Goal: Check status: Check status

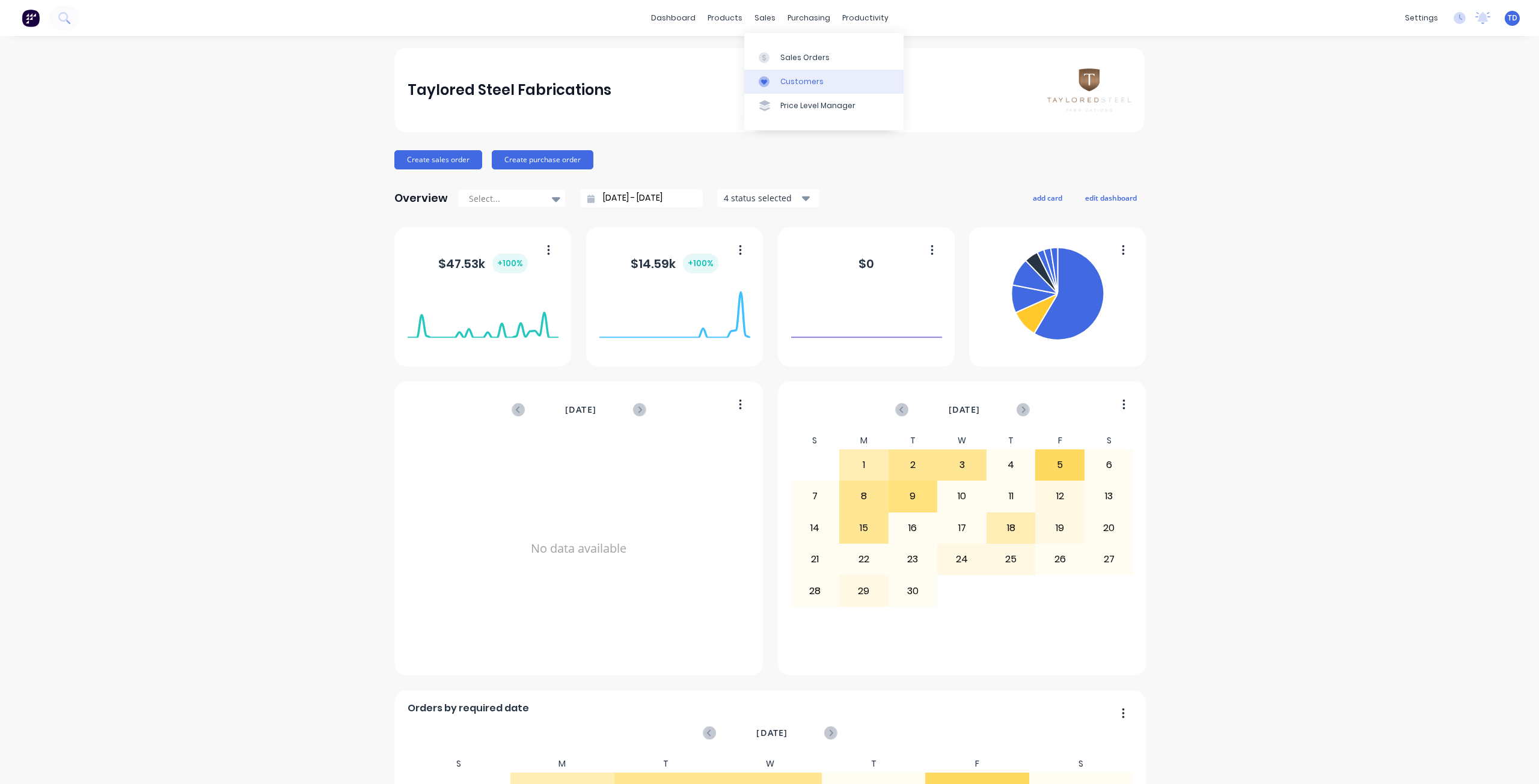
click at [770, 74] on link "Customers" at bounding box center [824, 82] width 159 height 24
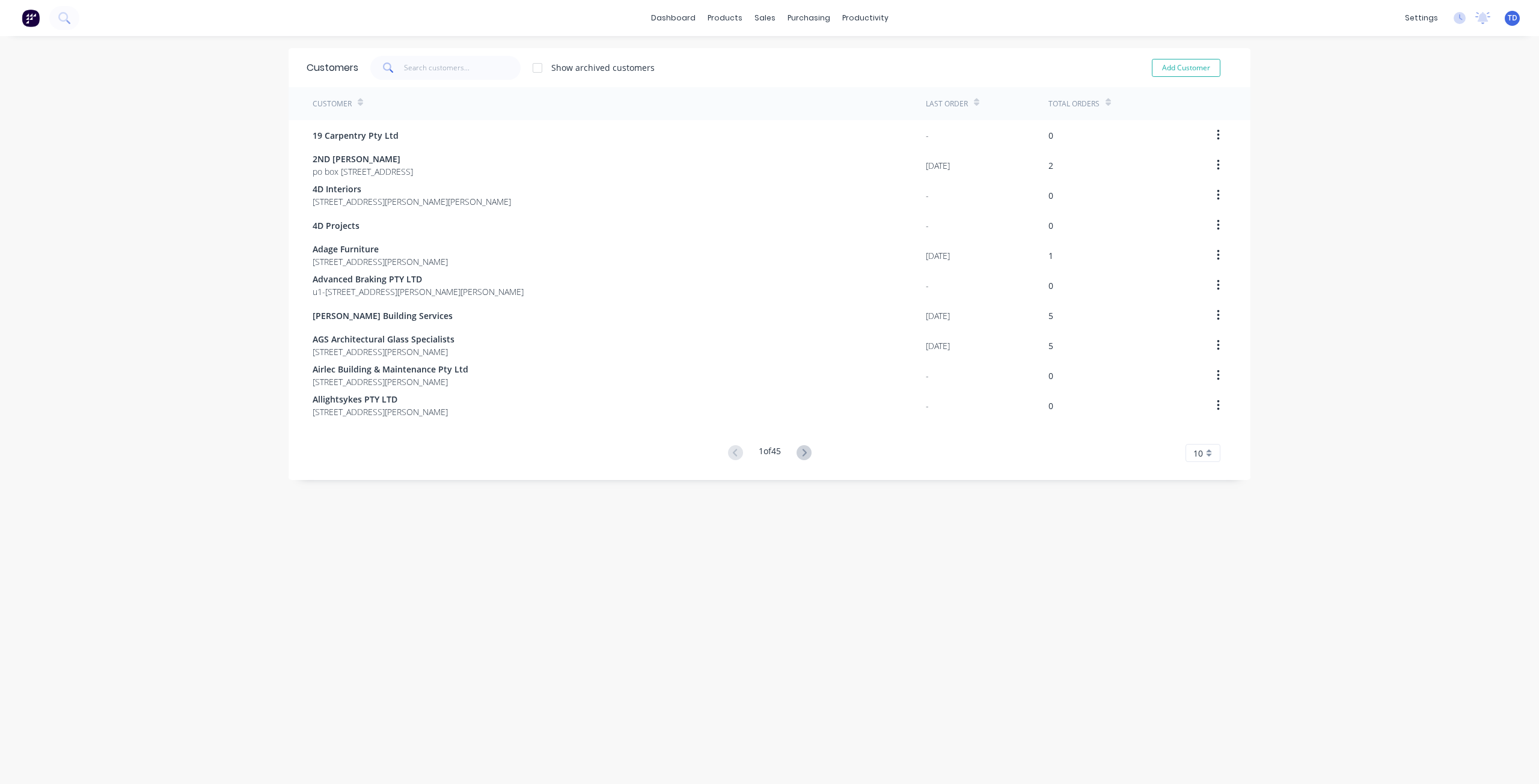
click at [473, 49] on div "Customers Show archived customers Add Customer" at bounding box center [770, 67] width 962 height 39
click at [465, 66] on input "text" at bounding box center [463, 68] width 117 height 24
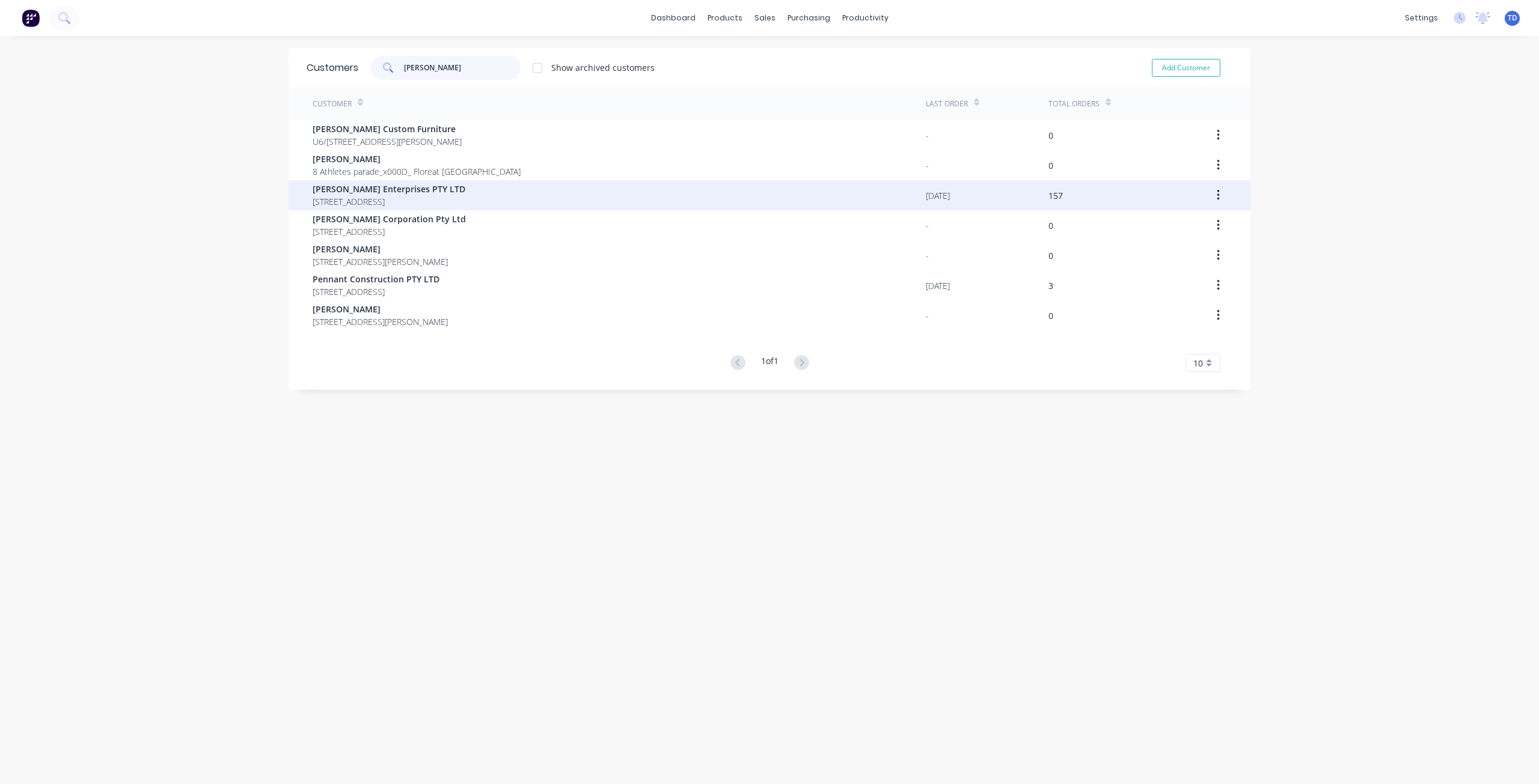
type input "[PERSON_NAME]"
click at [409, 190] on span "[PERSON_NAME] Enterprises PTY LTD" at bounding box center [389, 189] width 153 height 13
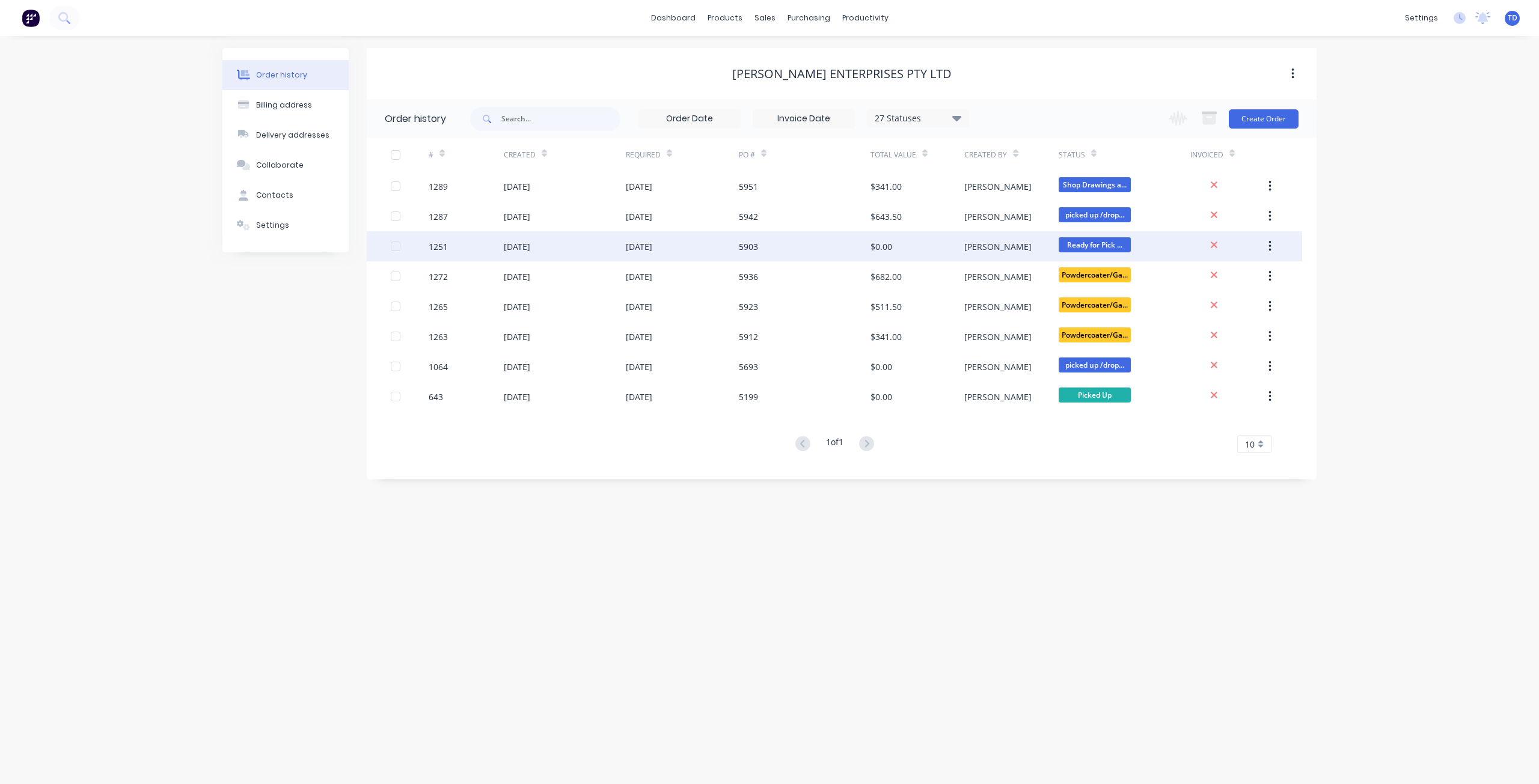
click at [995, 250] on div "[PERSON_NAME]" at bounding box center [1011, 246] width 94 height 30
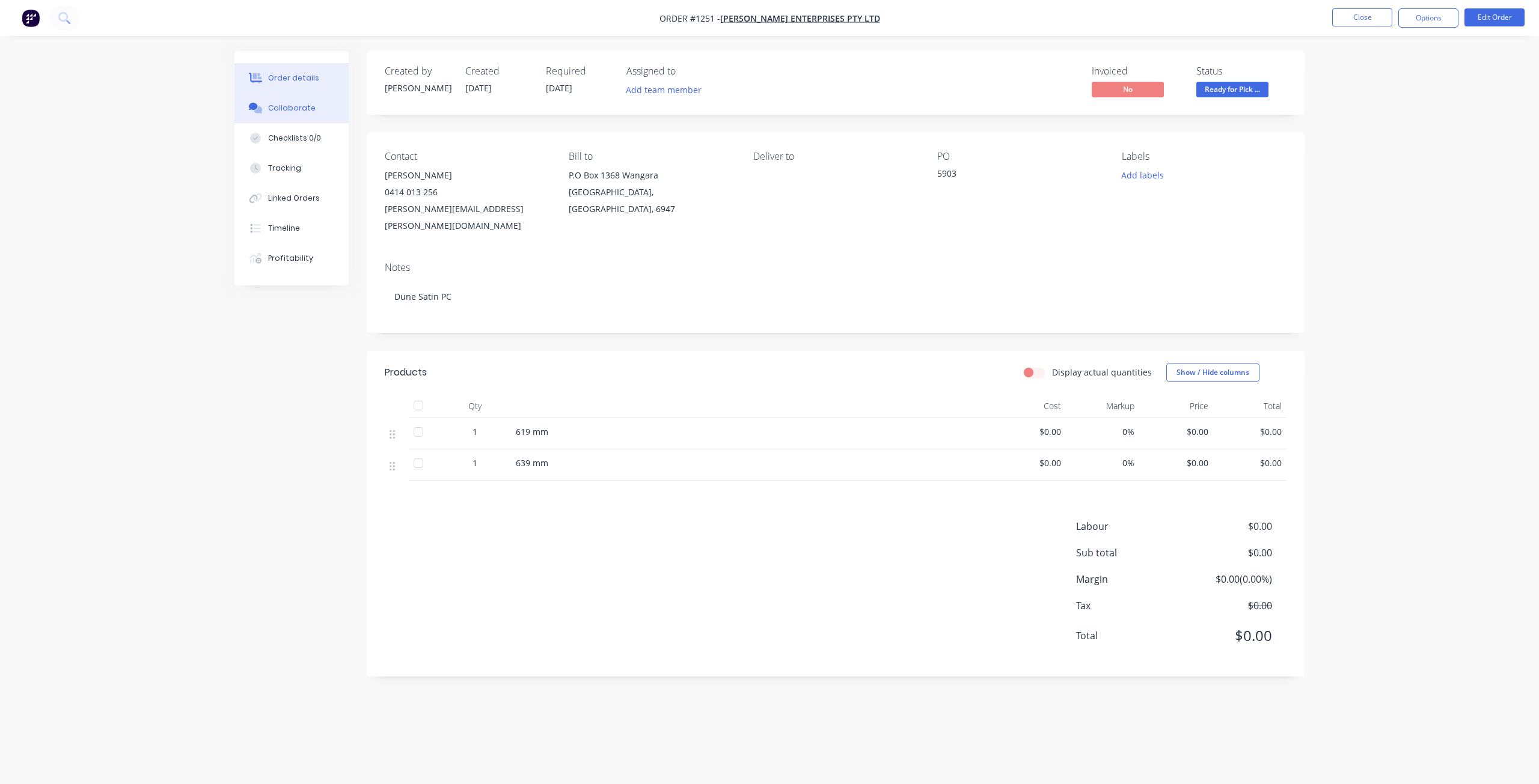
click at [313, 116] on button "Collaborate" at bounding box center [291, 108] width 114 height 30
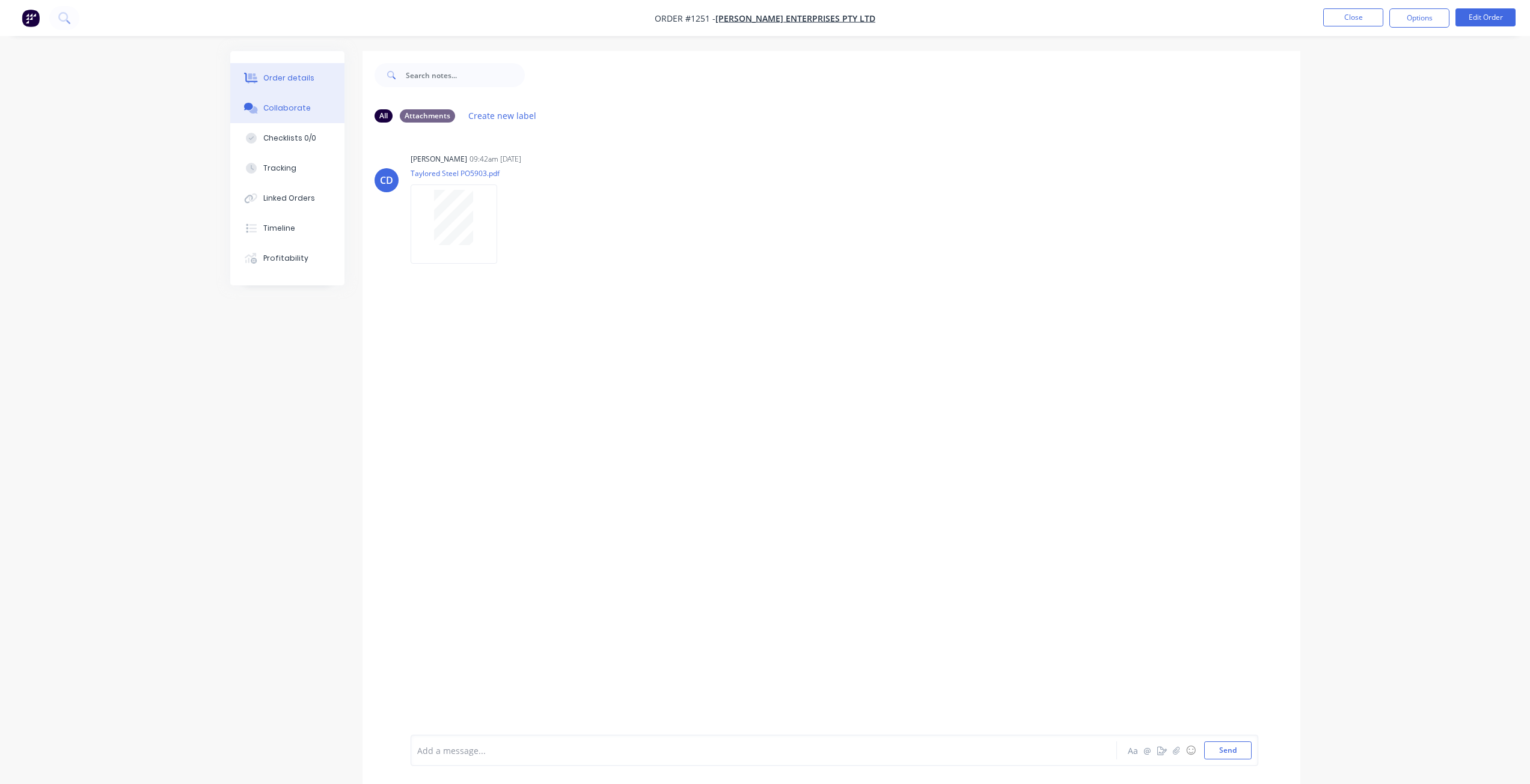
click at [299, 71] on button "Order details" at bounding box center [287, 78] width 114 height 30
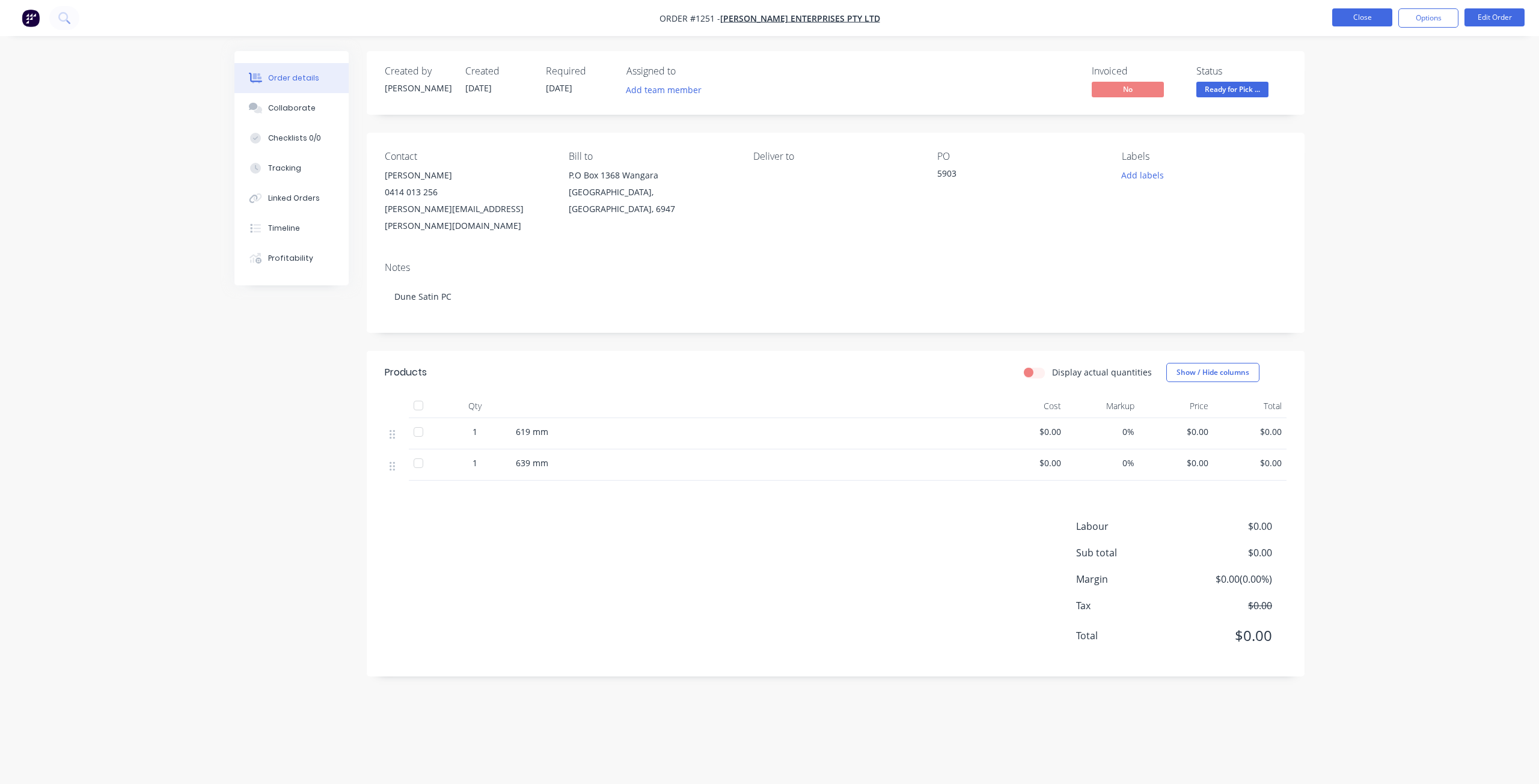
click at [1350, 9] on button "Close" at bounding box center [1362, 18] width 60 height 18
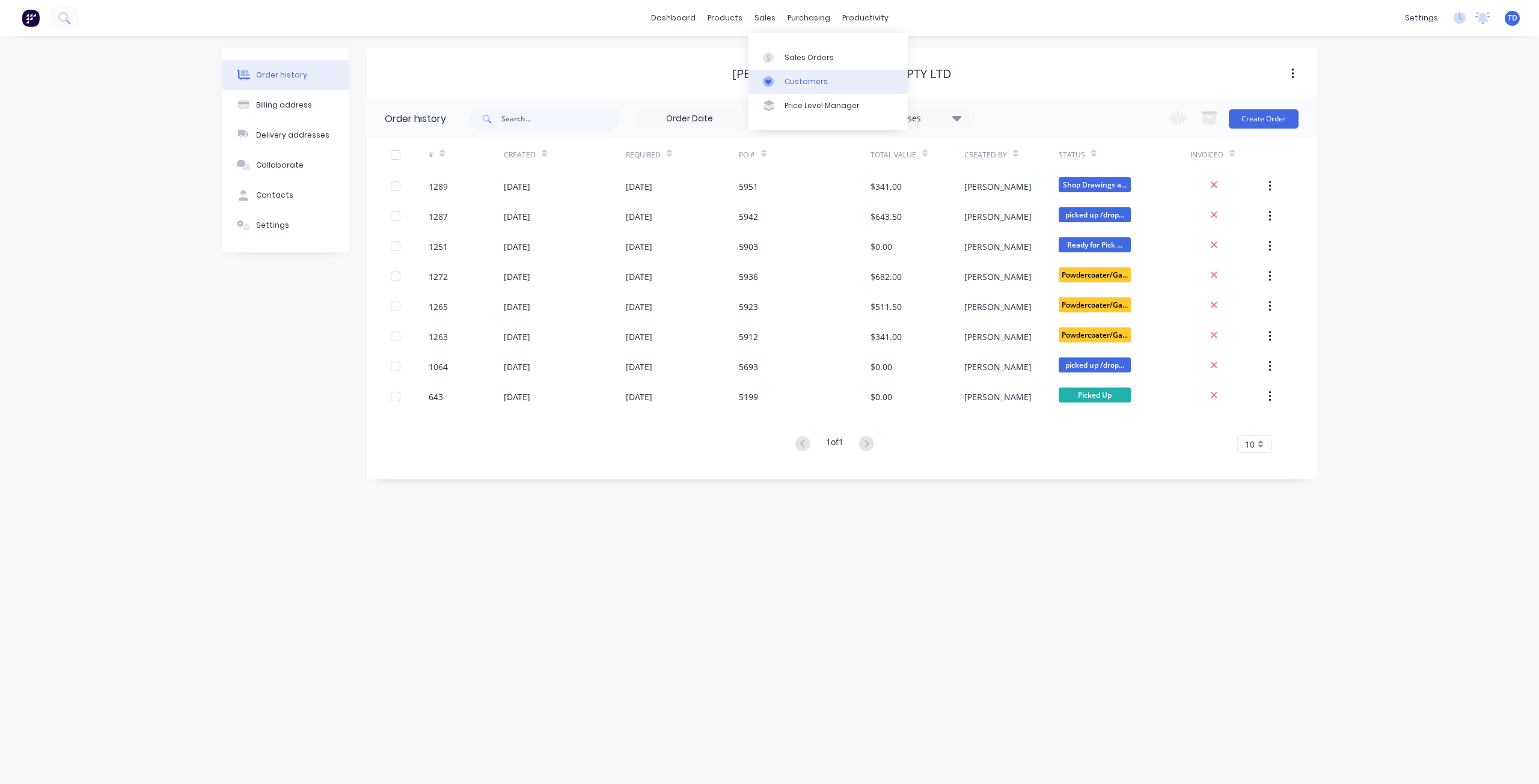
click at [788, 75] on link "Customers" at bounding box center [828, 82] width 159 height 24
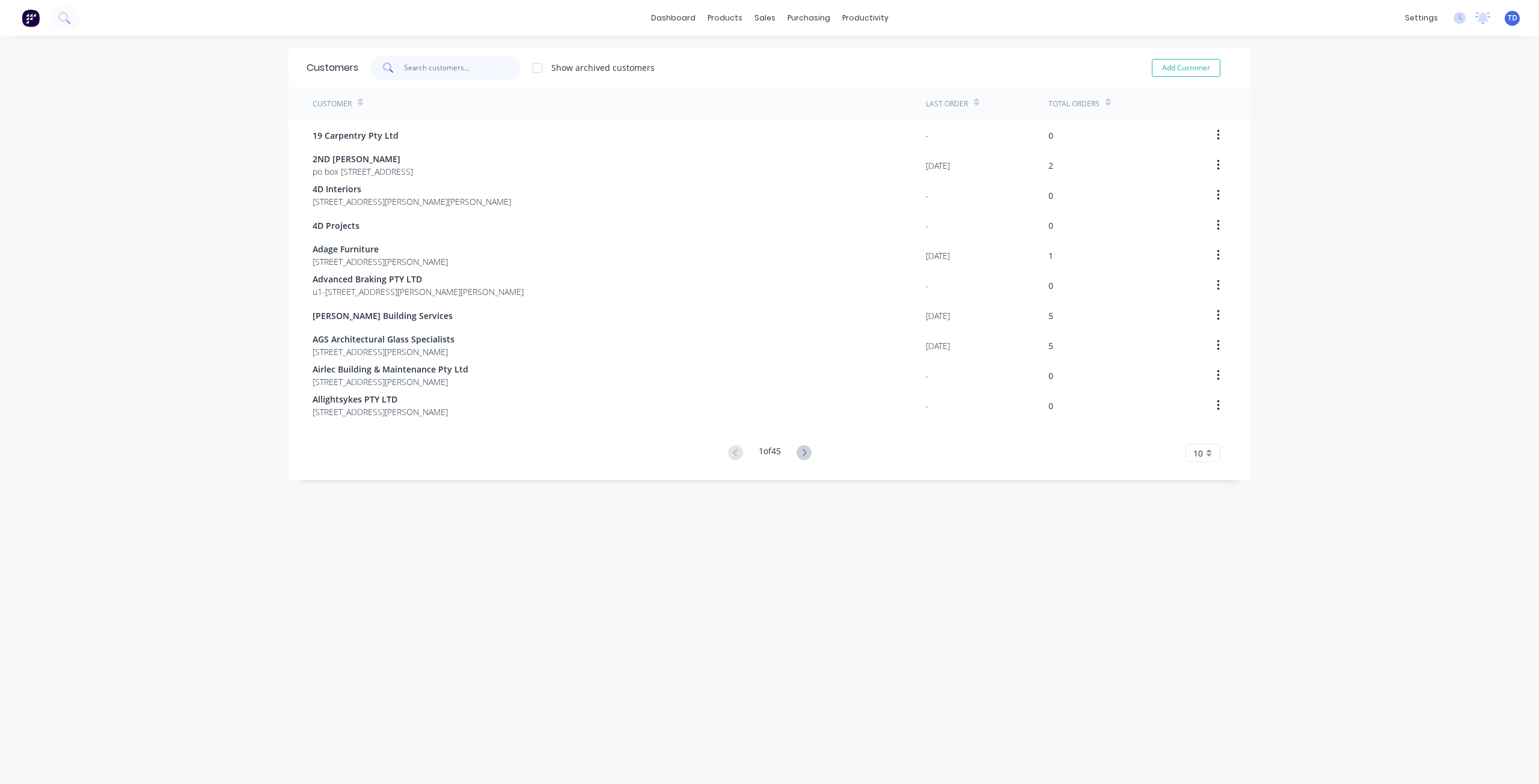
click at [493, 62] on input "text" at bounding box center [463, 68] width 117 height 24
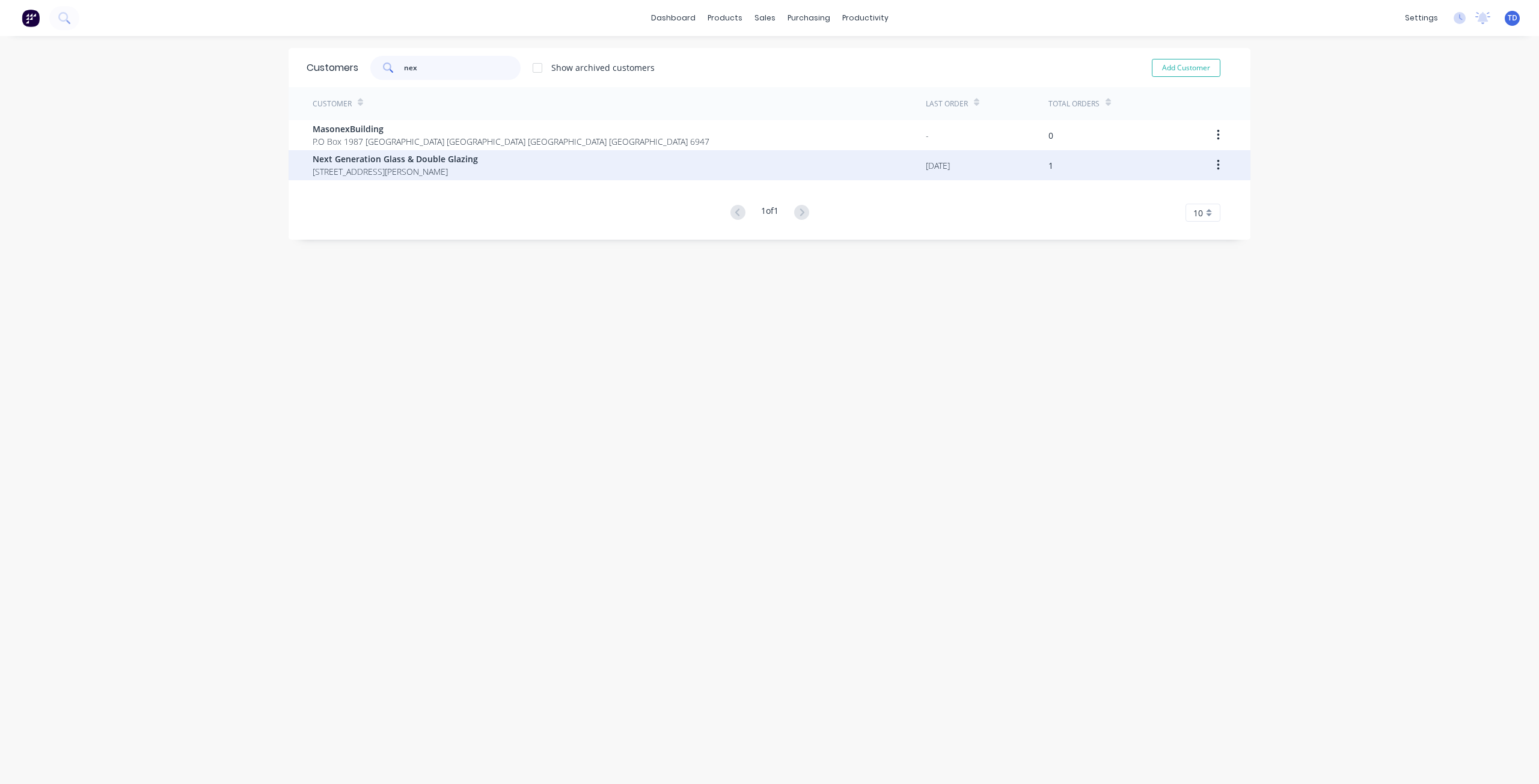
type input "nex"
click at [447, 152] on div "Next Generation Glass & Double Glazing [STREET_ADDRESS][PERSON_NAME]" at bounding box center [619, 166] width 613 height 30
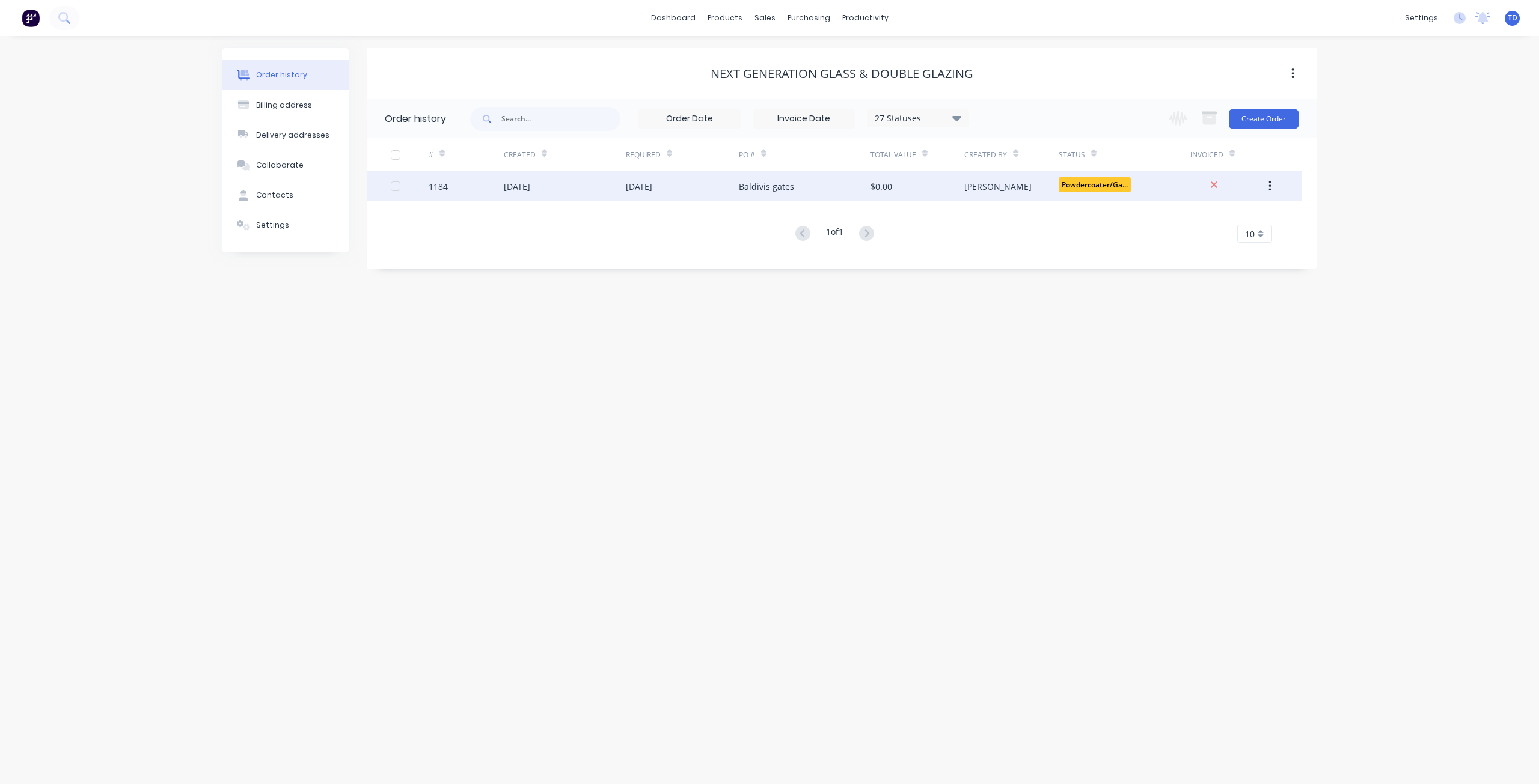
click at [840, 187] on div "Baldivis gates" at bounding box center [804, 186] width 132 height 30
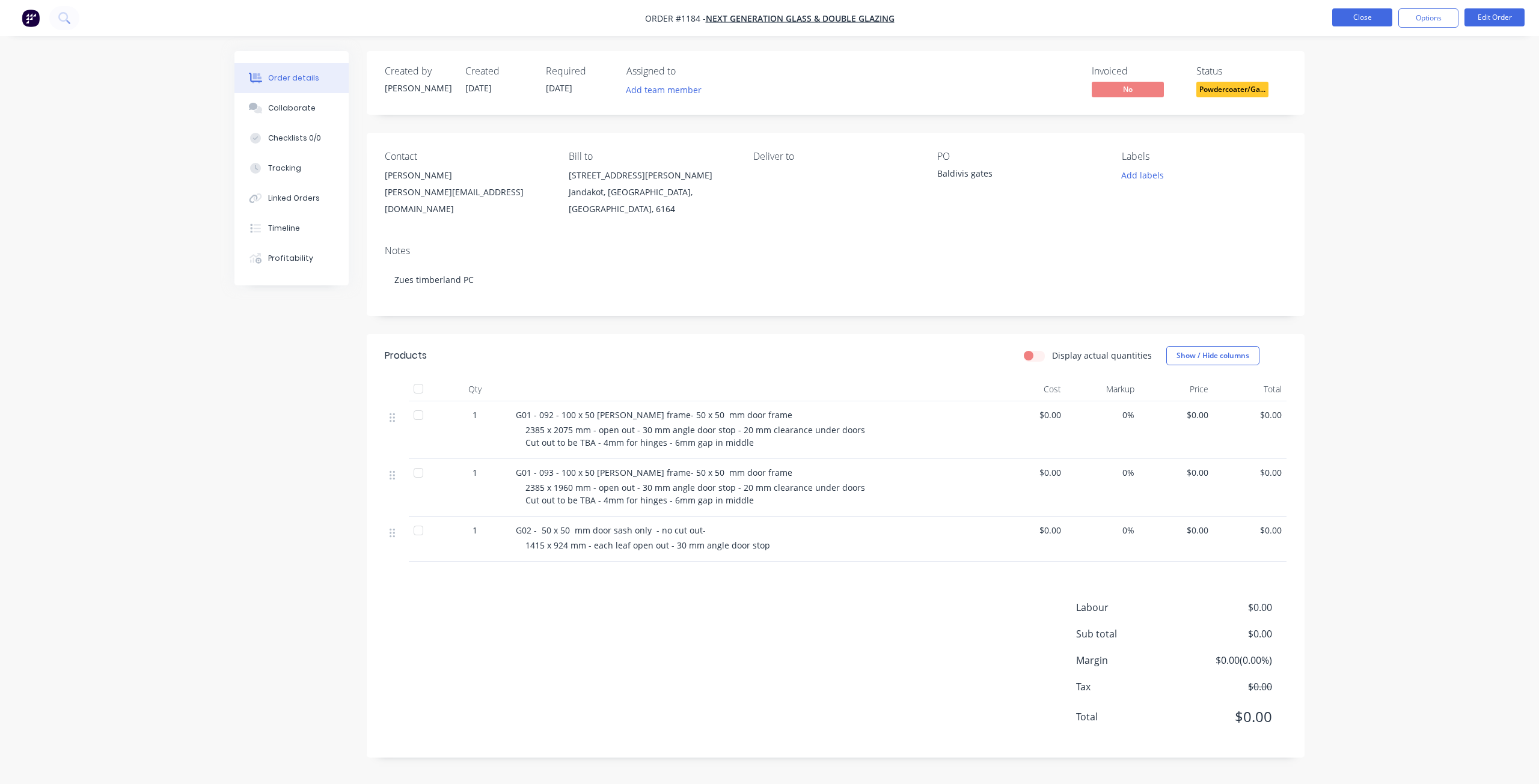
click at [1365, 10] on button "Close" at bounding box center [1362, 18] width 60 height 18
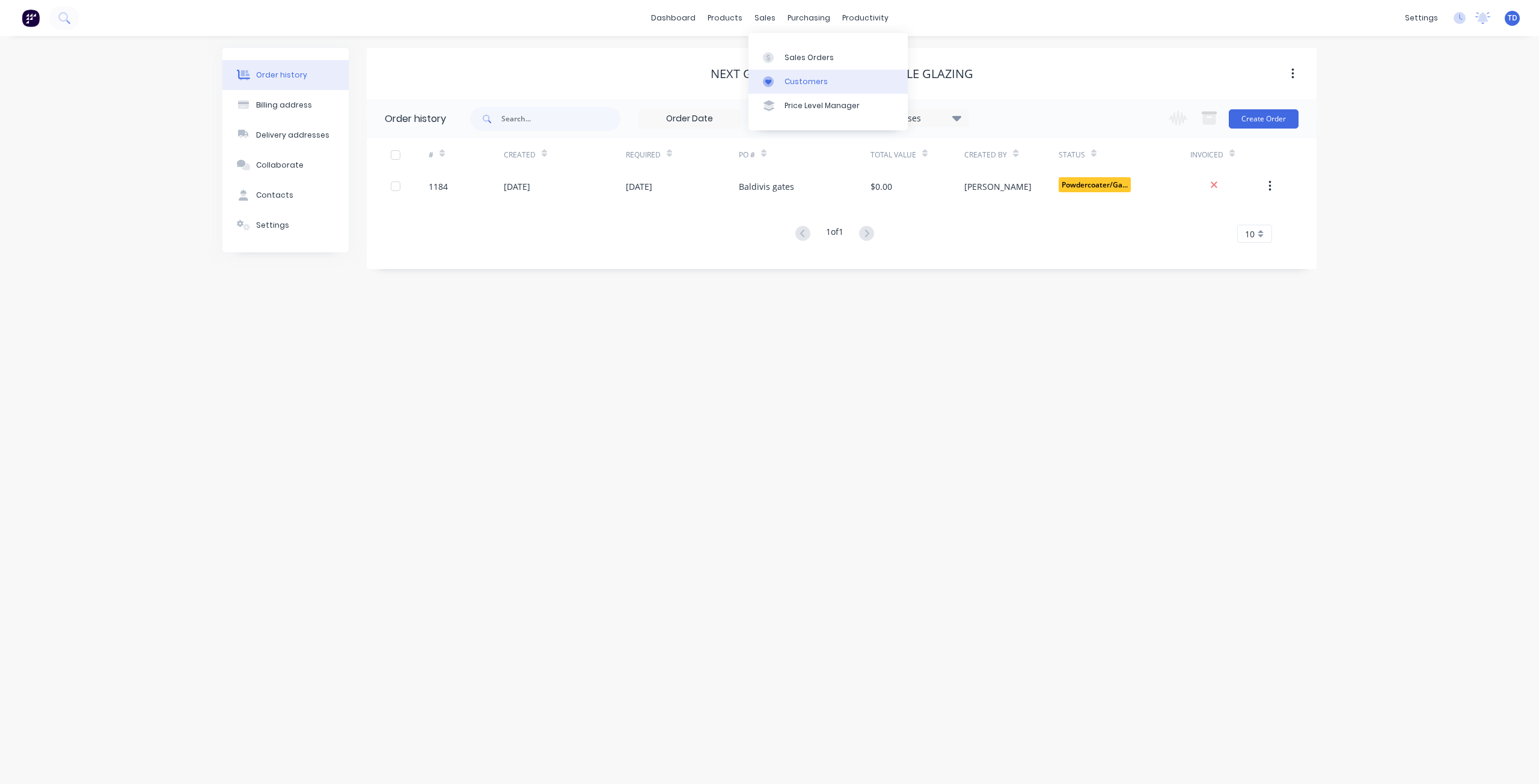
click at [782, 74] on link "Customers" at bounding box center [828, 82] width 159 height 24
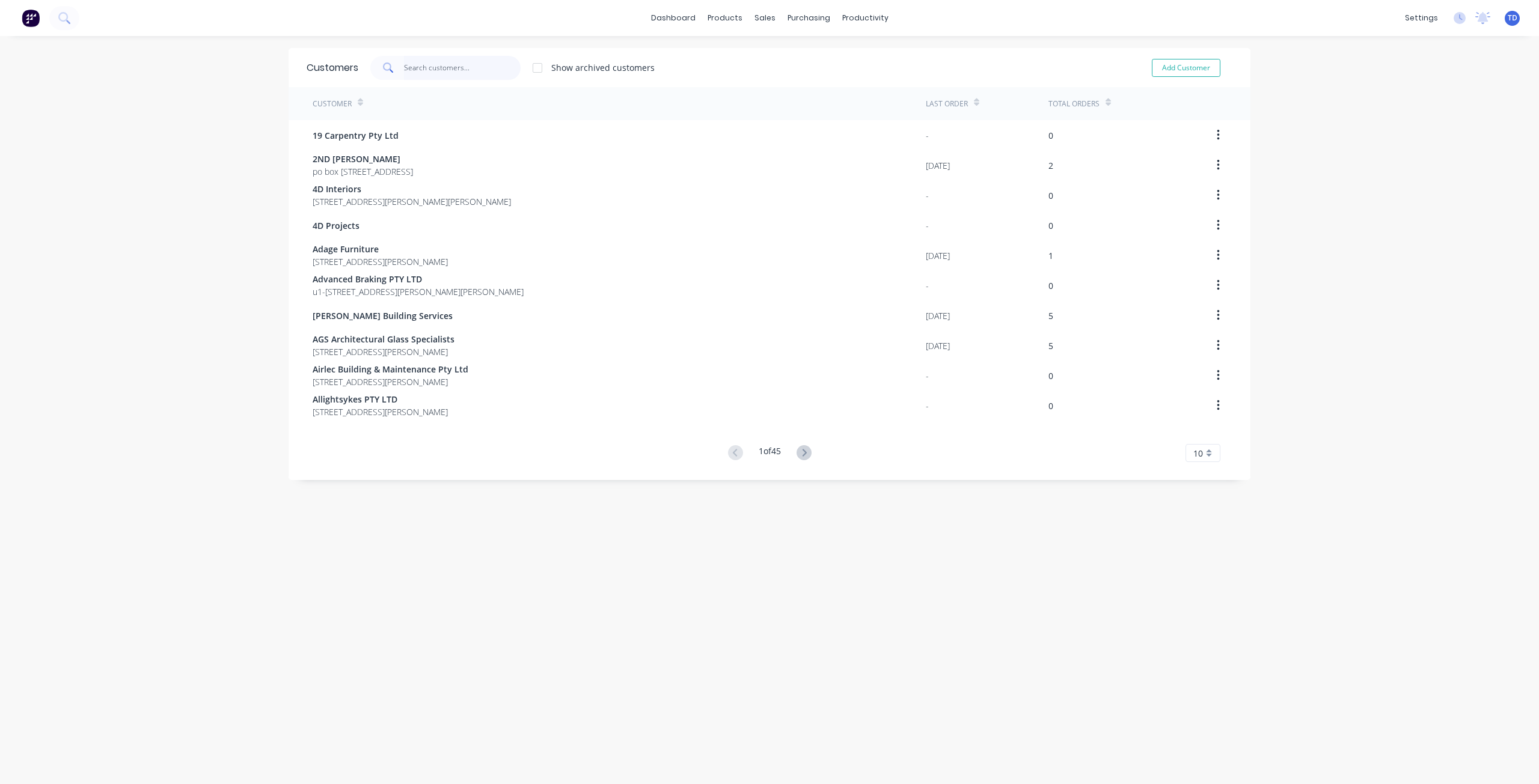
click at [477, 66] on input "text" at bounding box center [463, 68] width 117 height 24
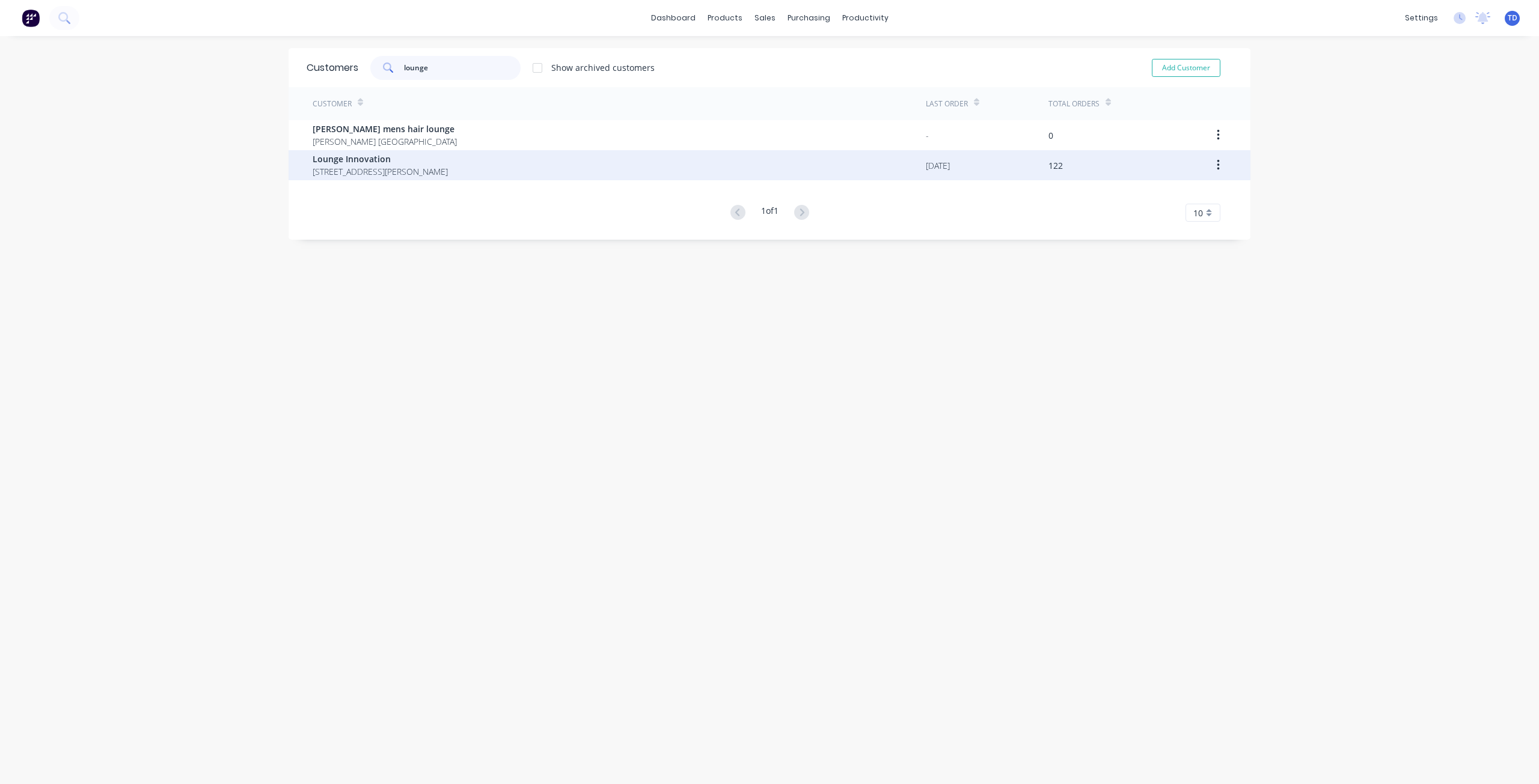
type input "lounge"
click at [409, 158] on span "Lounge Innovation" at bounding box center [380, 159] width 135 height 13
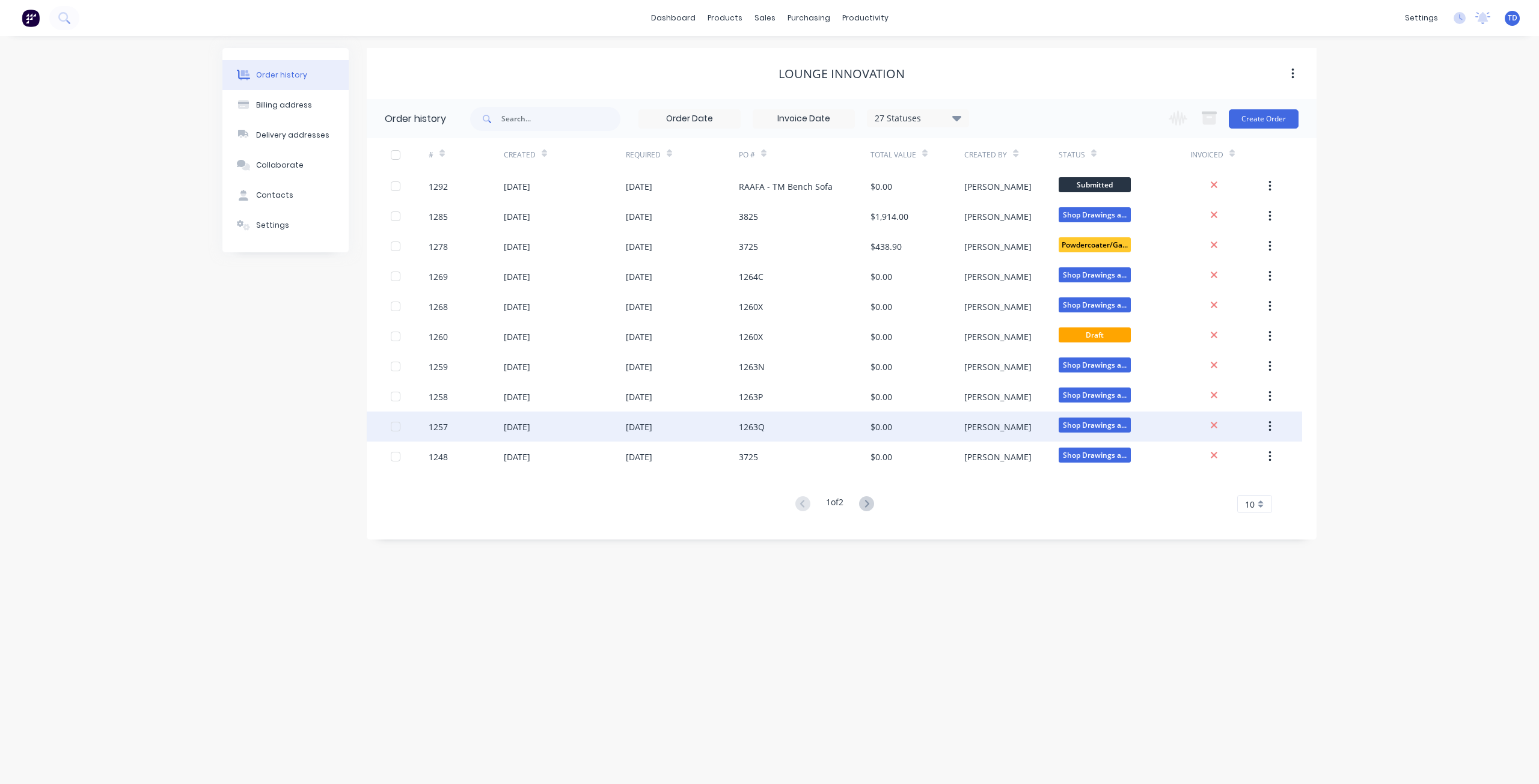
click at [808, 421] on div "1263Q" at bounding box center [804, 427] width 132 height 30
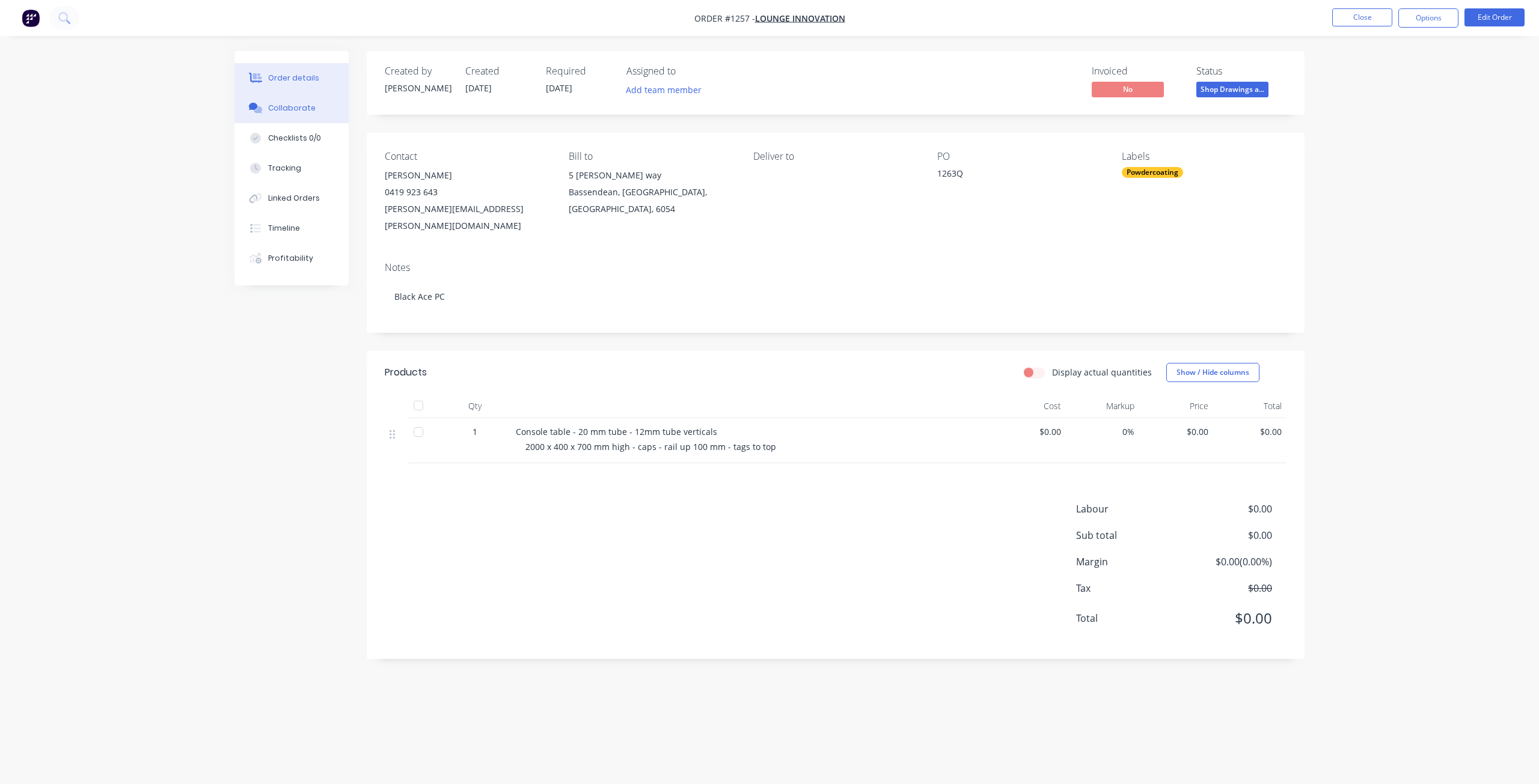
click at [289, 109] on div "Collaborate" at bounding box center [291, 108] width 47 height 11
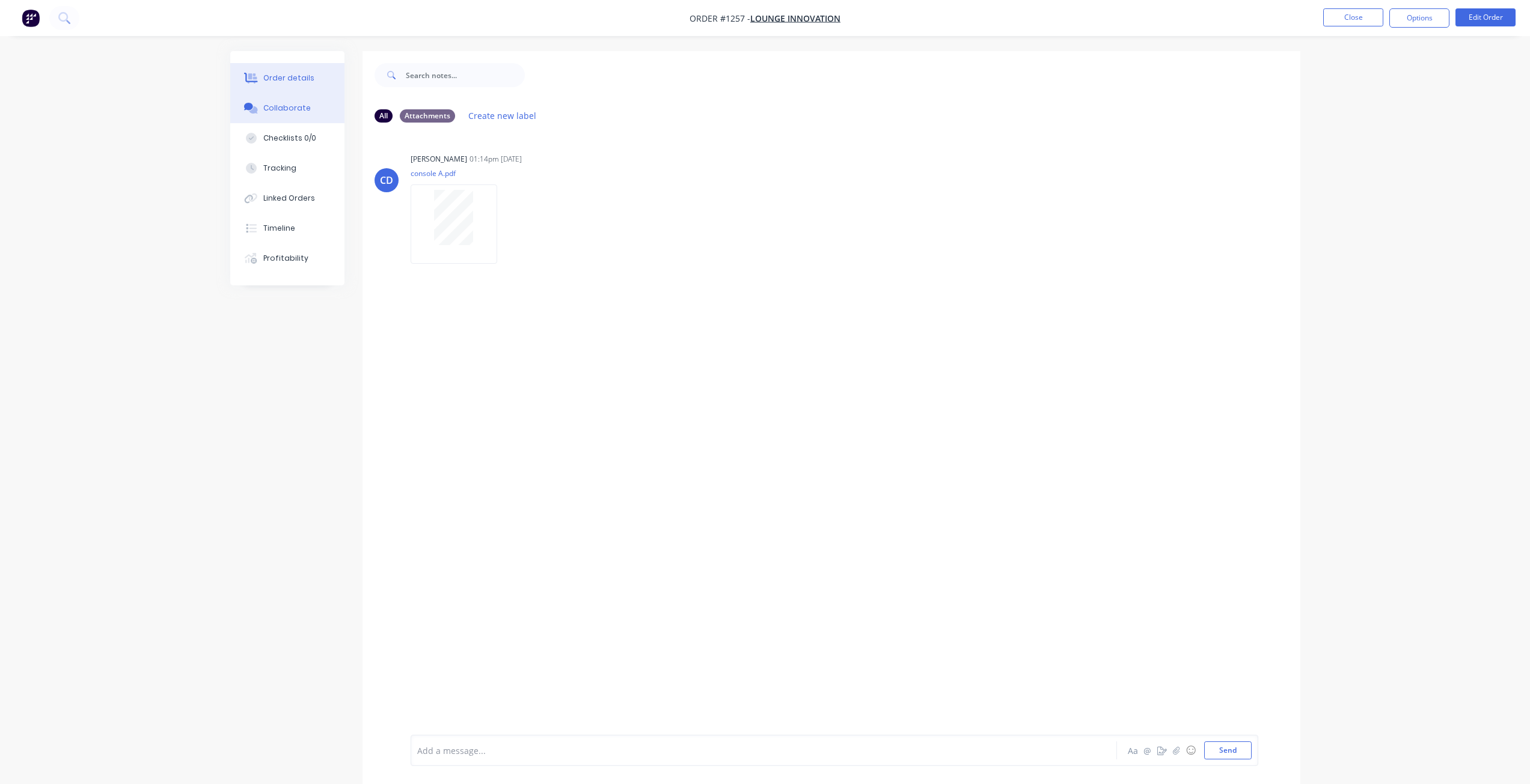
click at [298, 73] on div "Order details" at bounding box center [289, 78] width 51 height 11
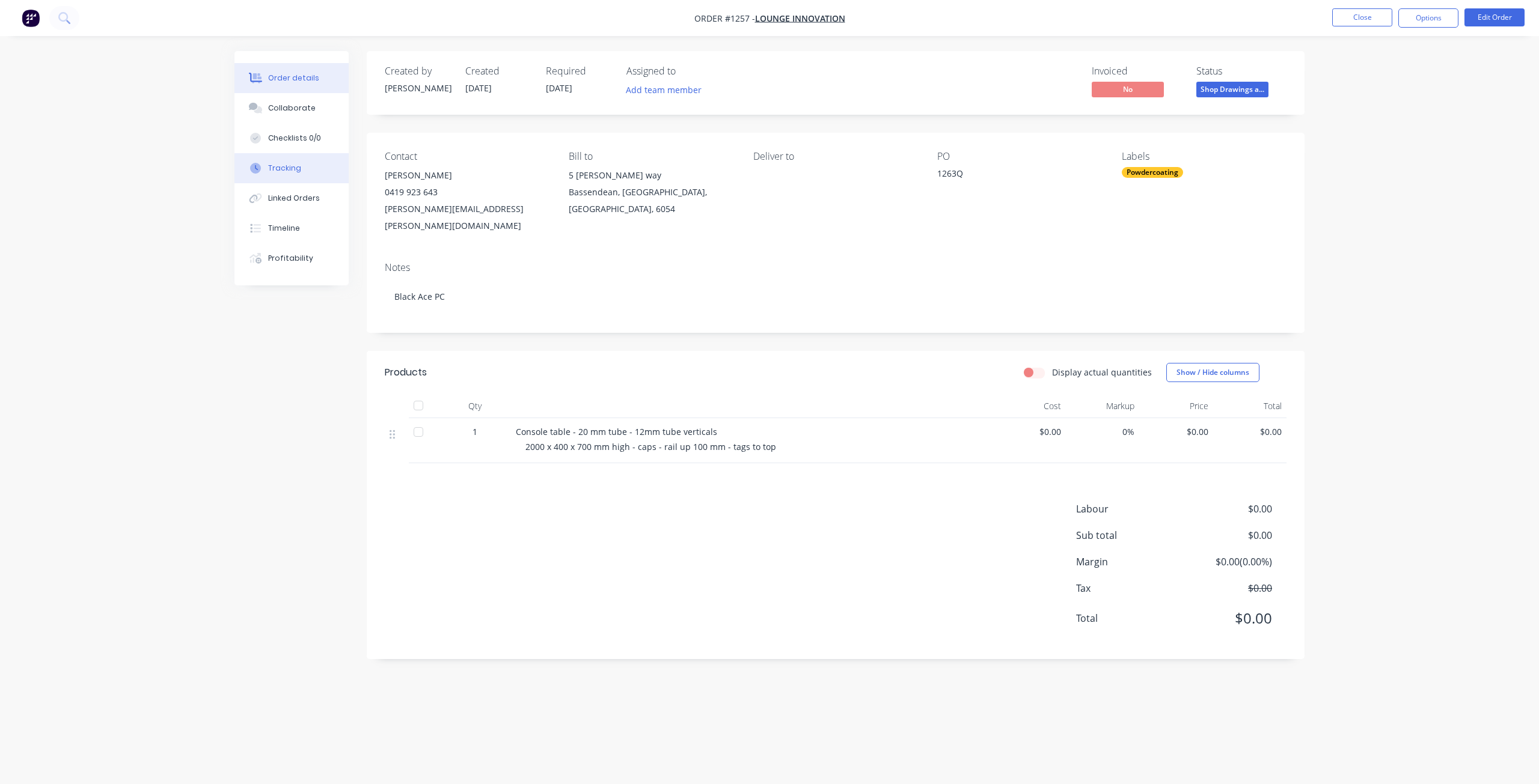
click at [285, 164] on div "Tracking" at bounding box center [284, 169] width 33 height 11
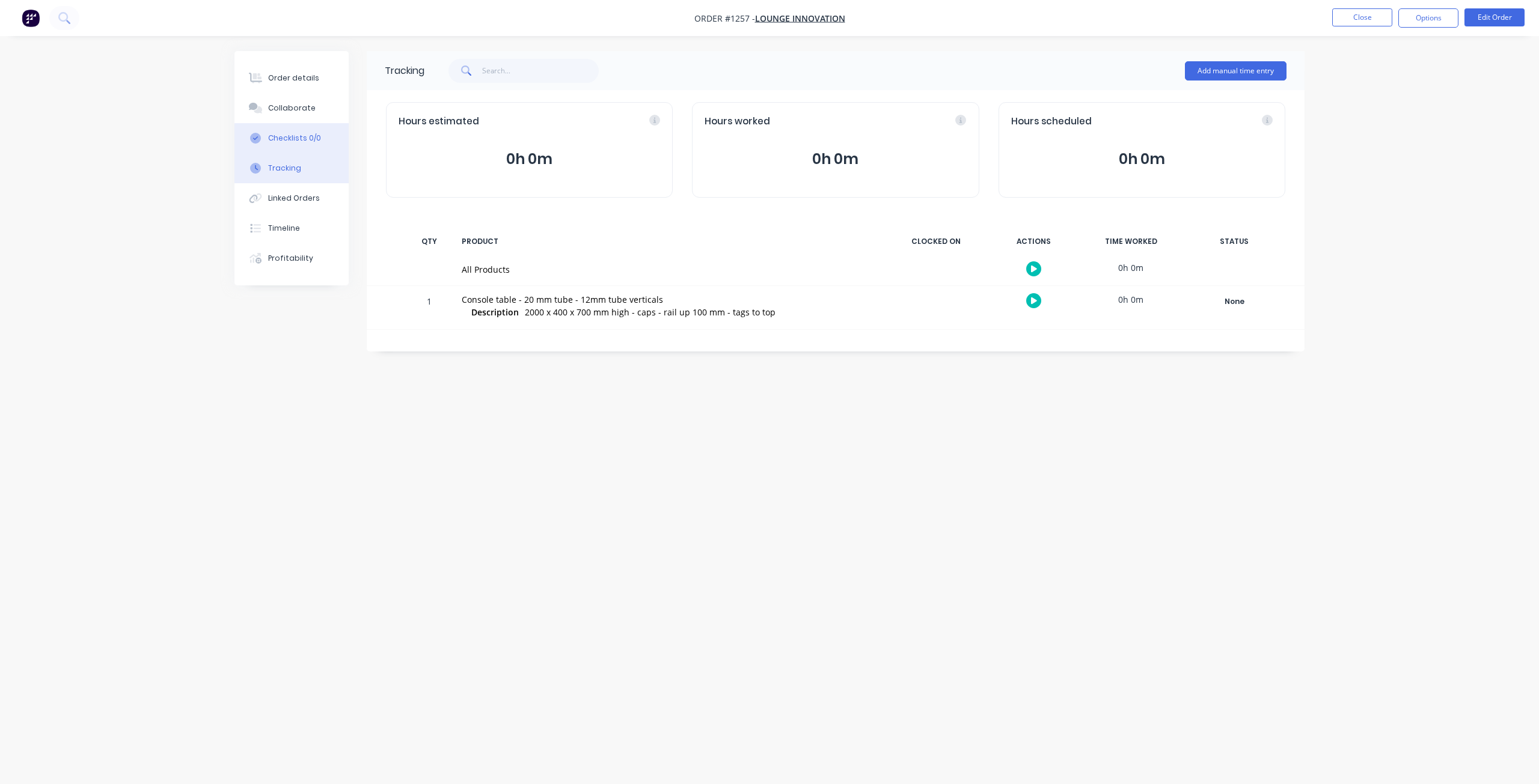
click at [289, 142] on div "Checklists 0/0" at bounding box center [295, 138] width 53 height 11
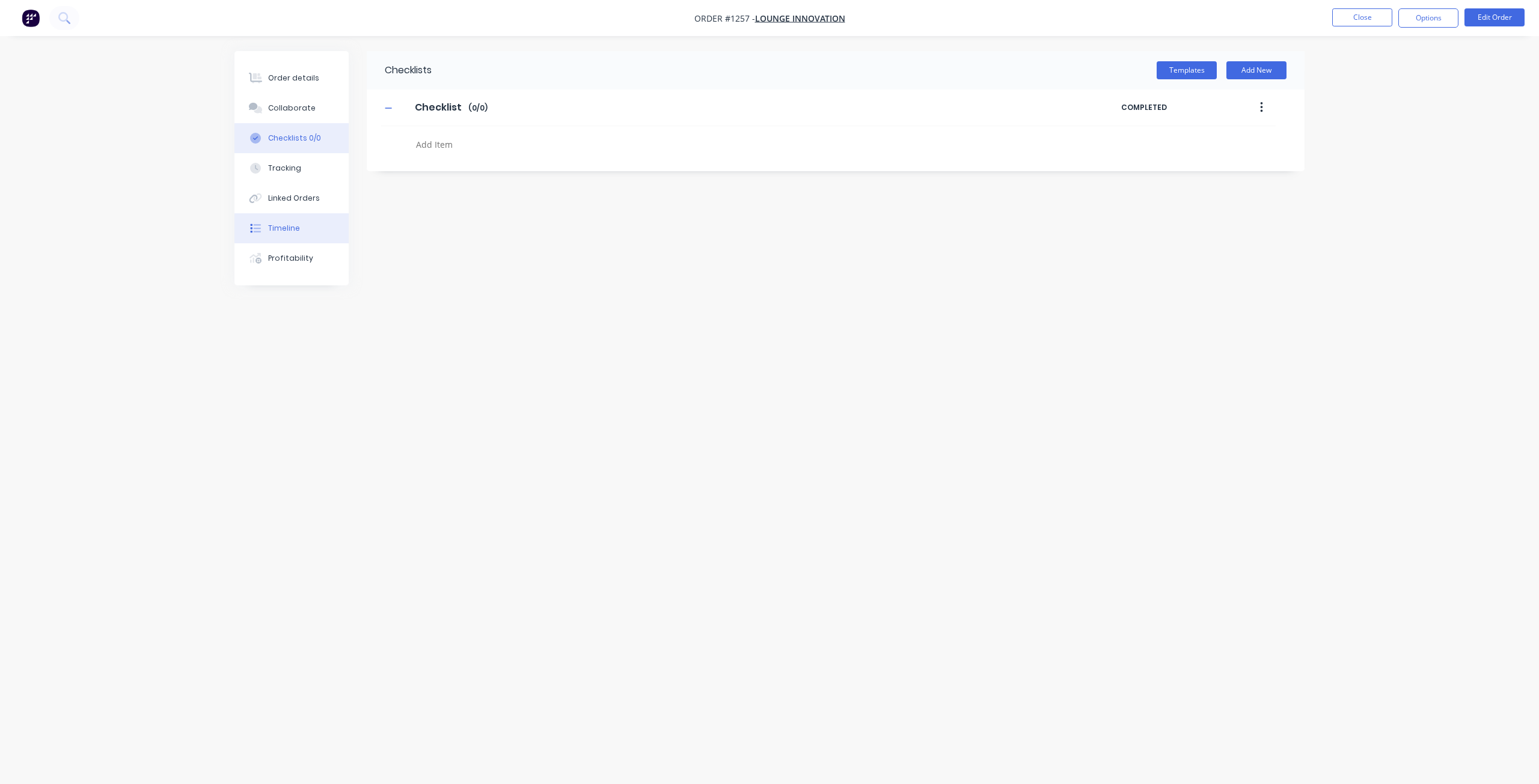
click at [291, 218] on button "Timeline" at bounding box center [291, 229] width 114 height 30
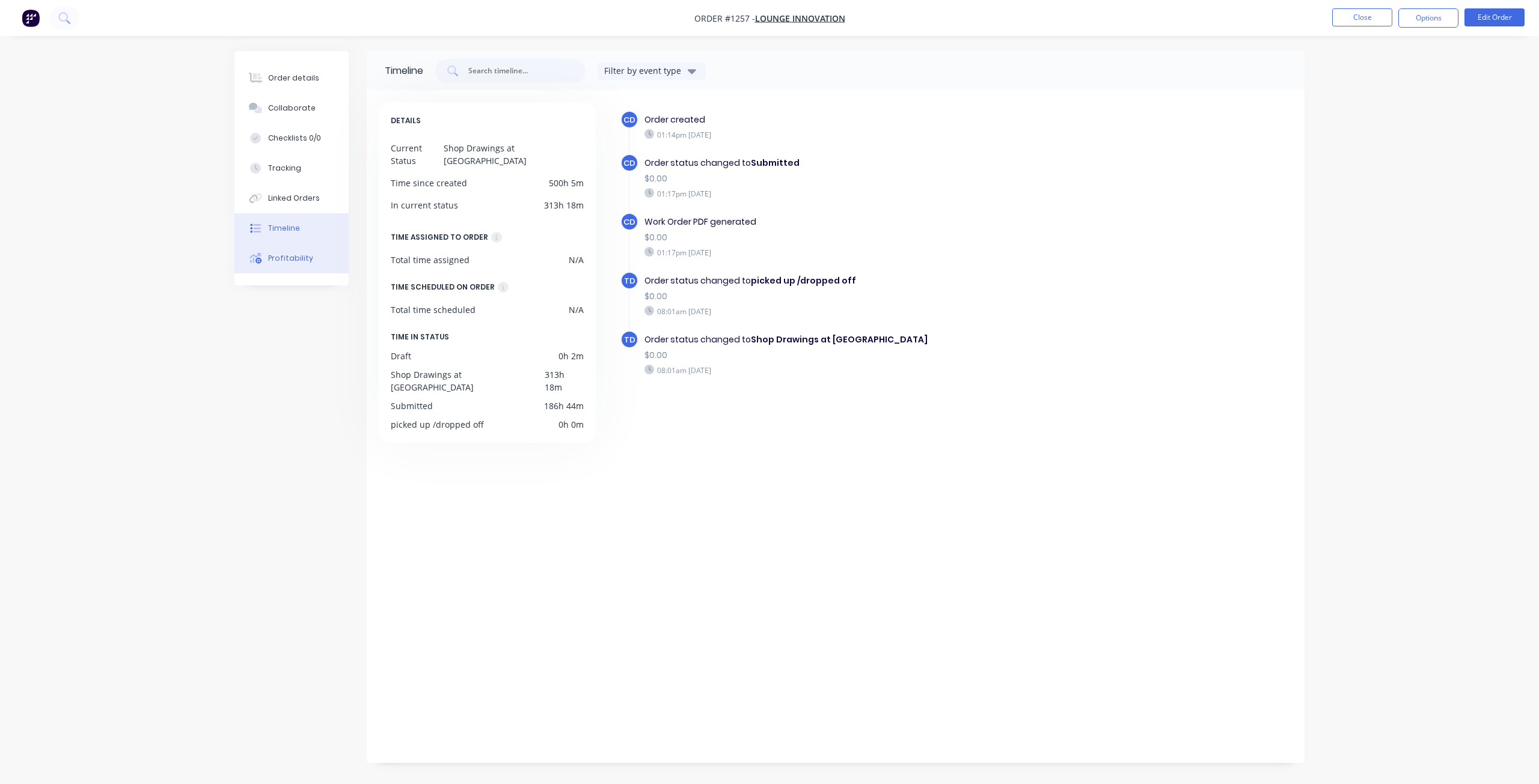
click at [287, 252] on button "Profitability" at bounding box center [291, 258] width 114 height 30
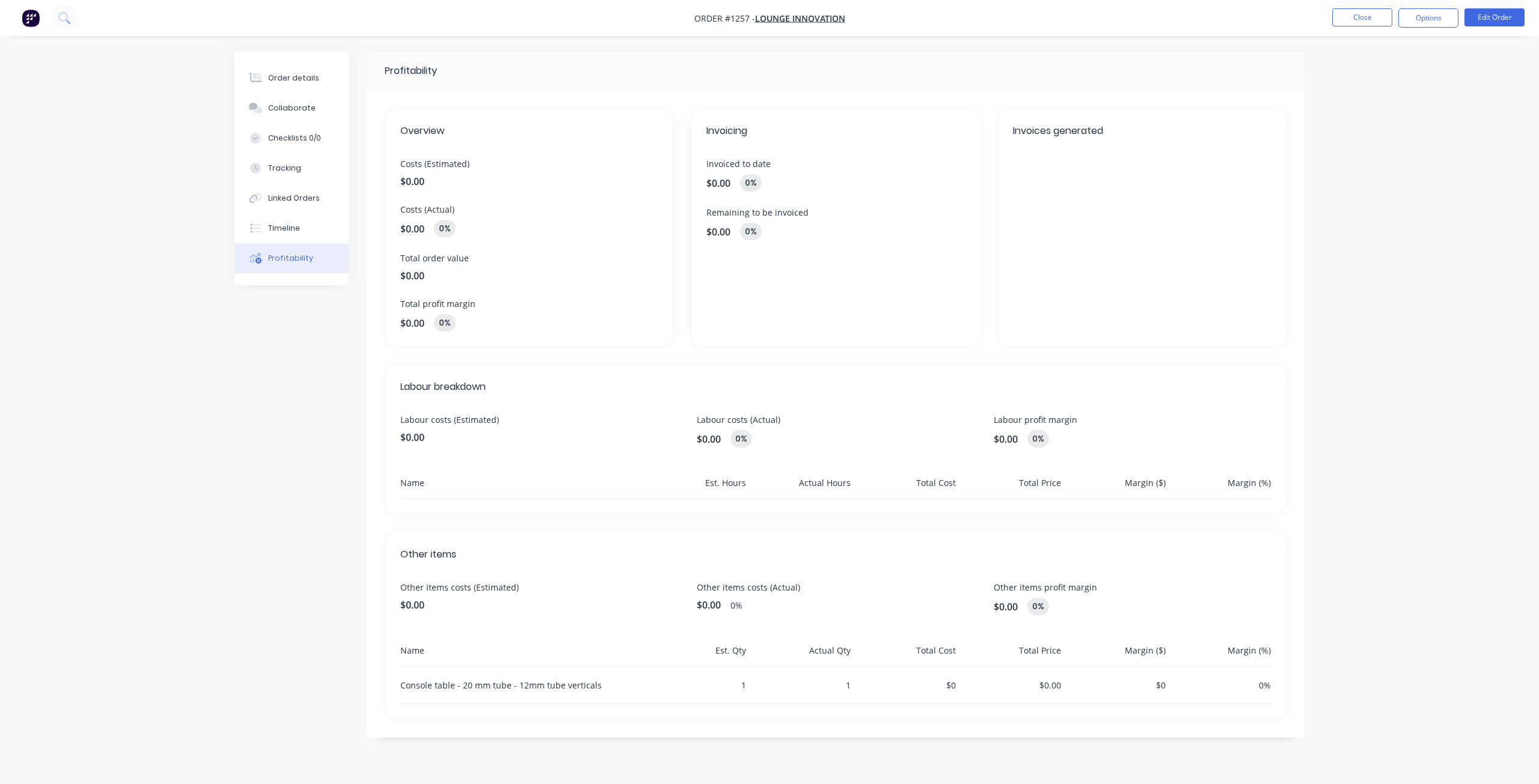
click at [50, 315] on div "Order details Collaborate Checklists 0/0 Tracking Linked Orders Timeline Profit…" at bounding box center [769, 392] width 1539 height 784
click at [262, 79] on icon at bounding box center [255, 78] width 14 height 11
